Goal: Task Accomplishment & Management: Manage account settings

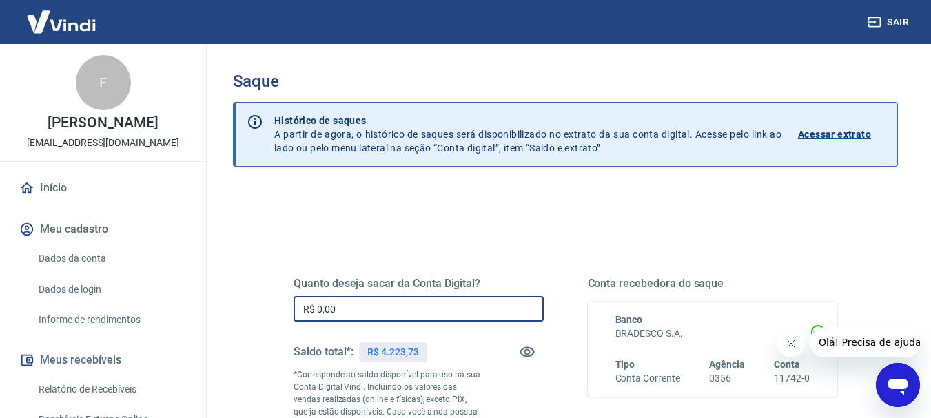
click at [370, 303] on input "R$ 0,00" at bounding box center [419, 309] width 250 height 26
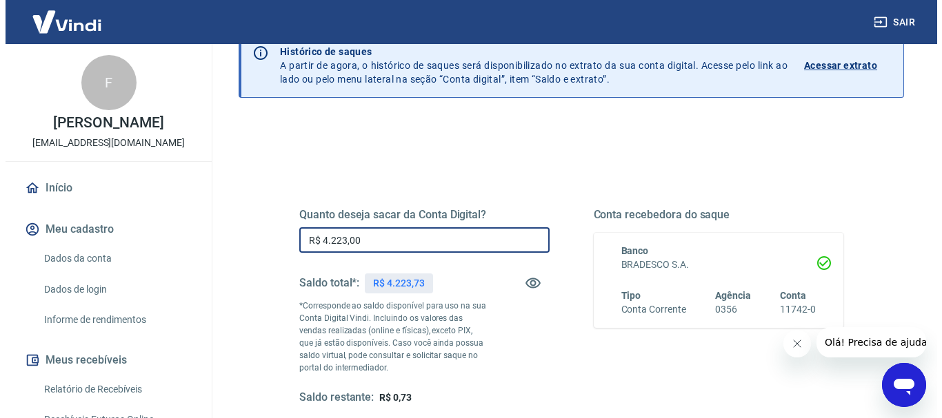
scroll to position [138, 0]
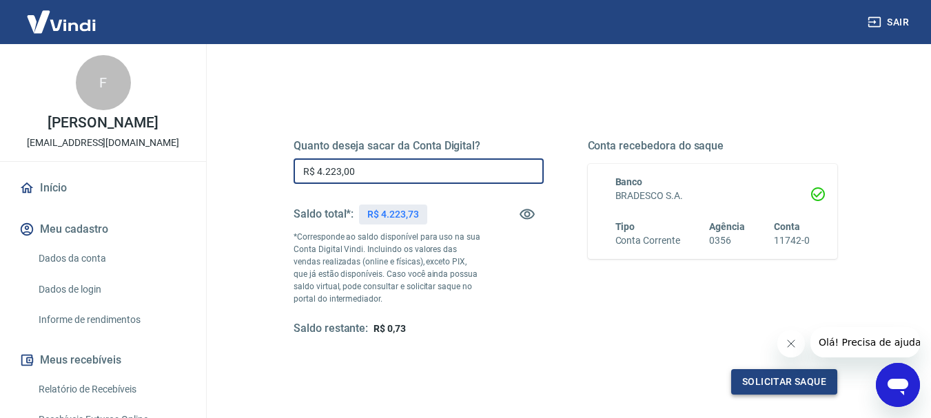
type input "R$ 4.223,00"
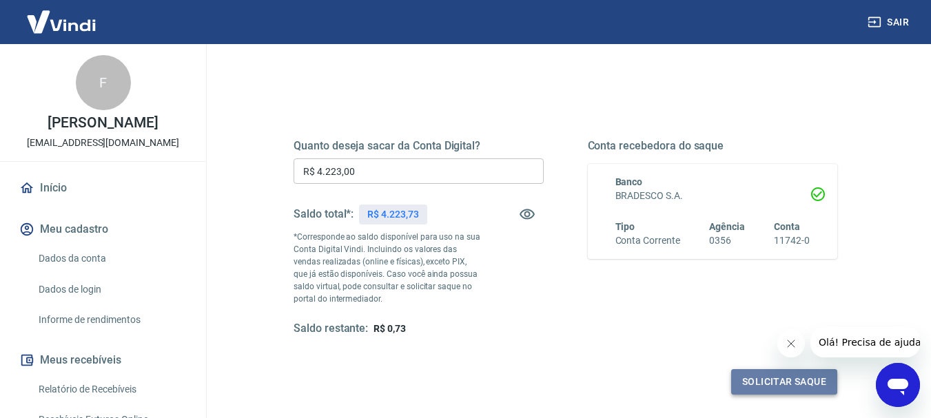
click at [738, 384] on button "Solicitar saque" at bounding box center [784, 383] width 106 height 26
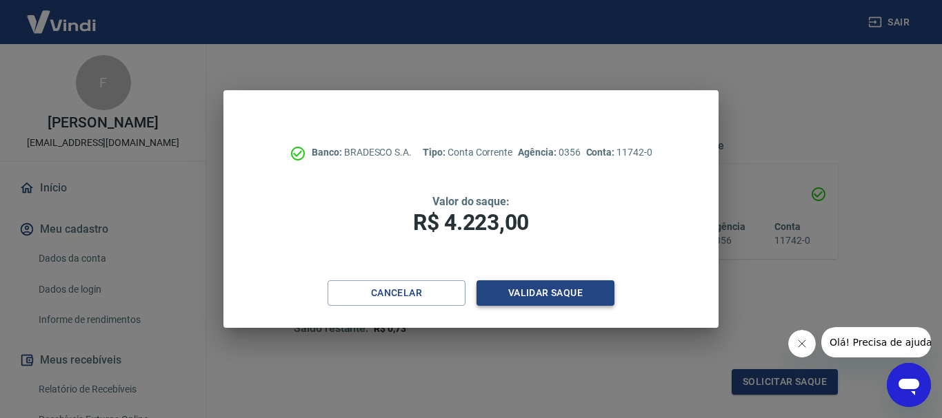
click at [561, 296] on button "Validar saque" at bounding box center [545, 294] width 138 height 26
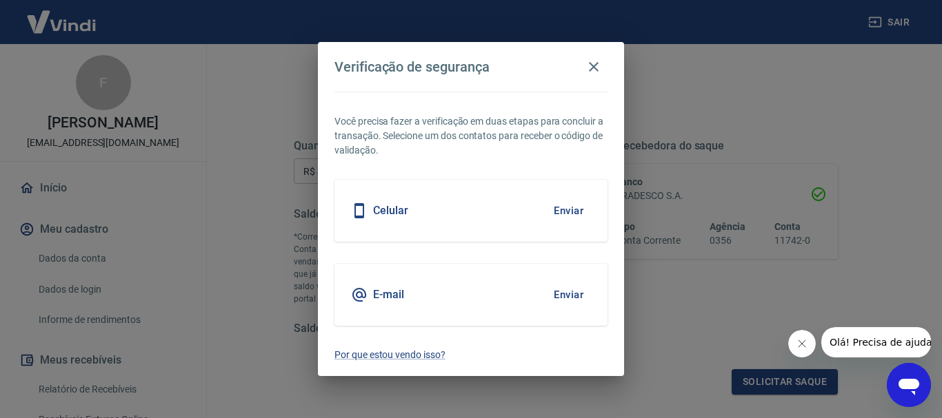
click at [566, 199] on button "Enviar" at bounding box center [568, 210] width 45 height 29
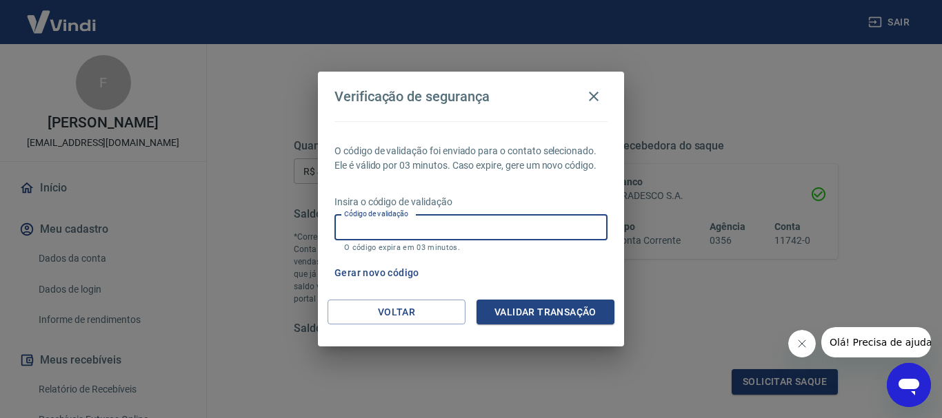
click at [511, 234] on input "Código de validação" at bounding box center [470, 228] width 273 height 26
type input "466592"
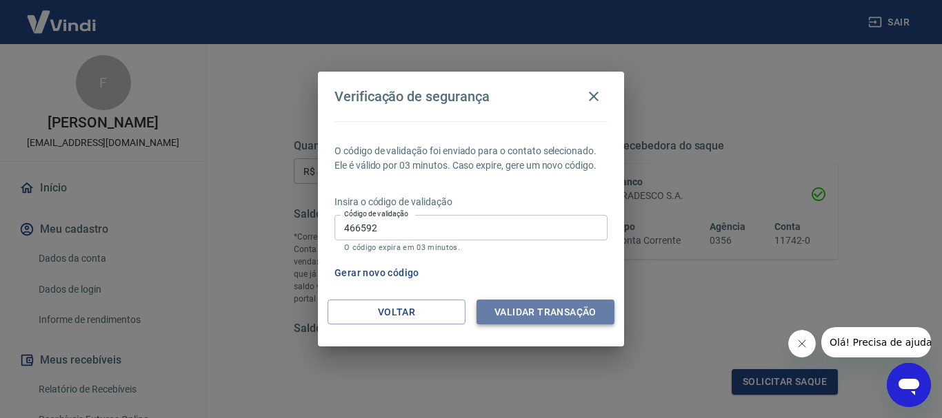
click at [564, 318] on button "Validar transação" at bounding box center [545, 313] width 138 height 26
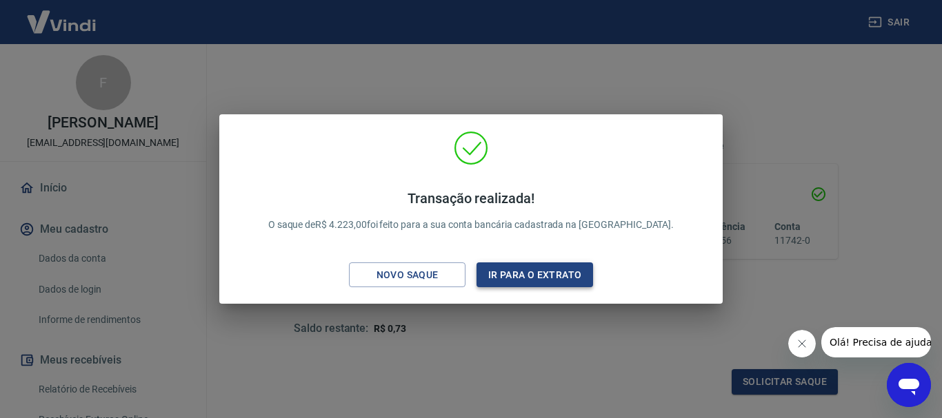
click at [571, 279] on button "Ir para o extrato" at bounding box center [534, 276] width 117 height 26
